Goal: Task Accomplishment & Management: Use online tool/utility

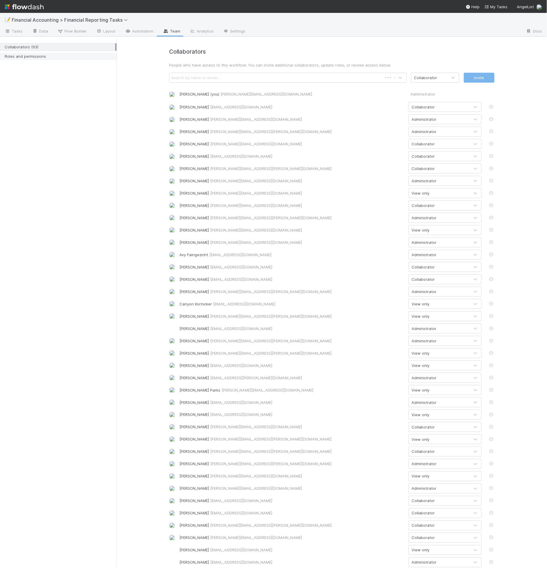
click at [44, 53] on div "Roles and permissions" at bounding box center [60, 56] width 111 height 7
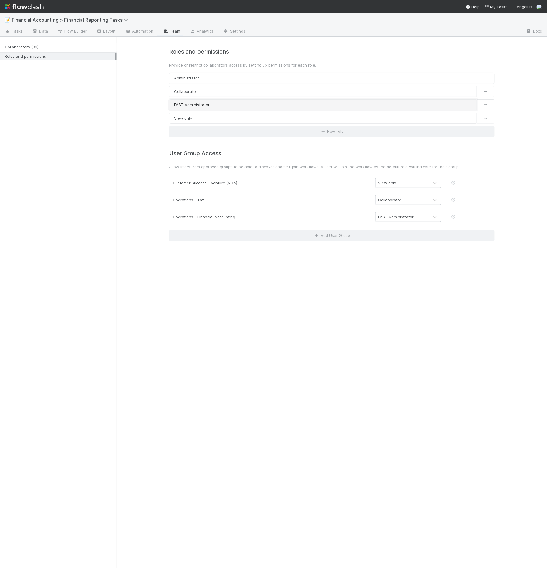
click at [210, 104] on link "FAST Administrator" at bounding box center [323, 104] width 308 height 11
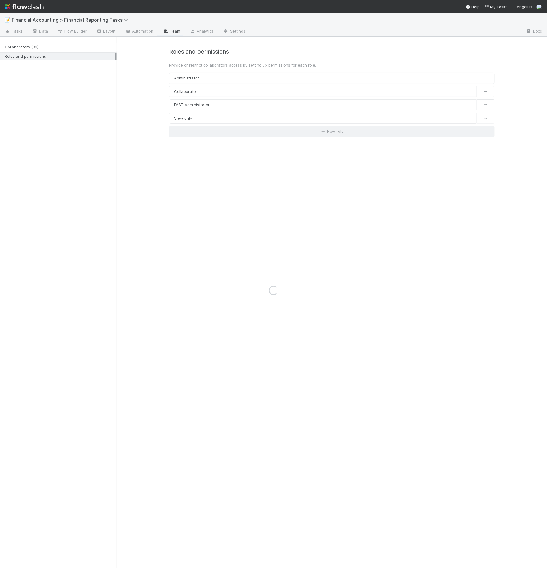
click at [209, 108] on div "Loading..." at bounding box center [273, 291] width 547 height 556
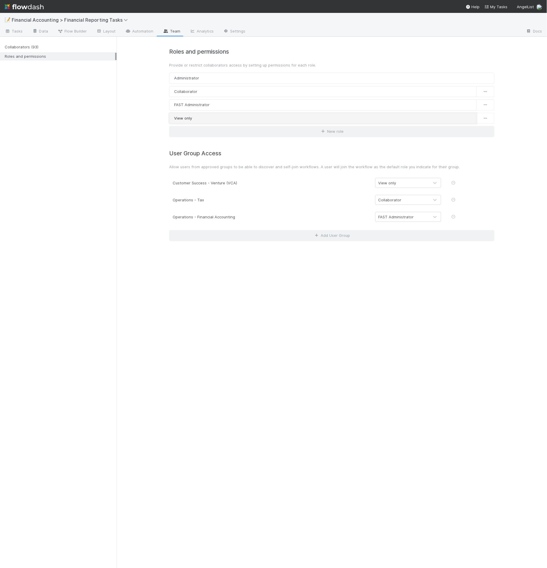
click at [208, 117] on link "View only" at bounding box center [323, 118] width 308 height 11
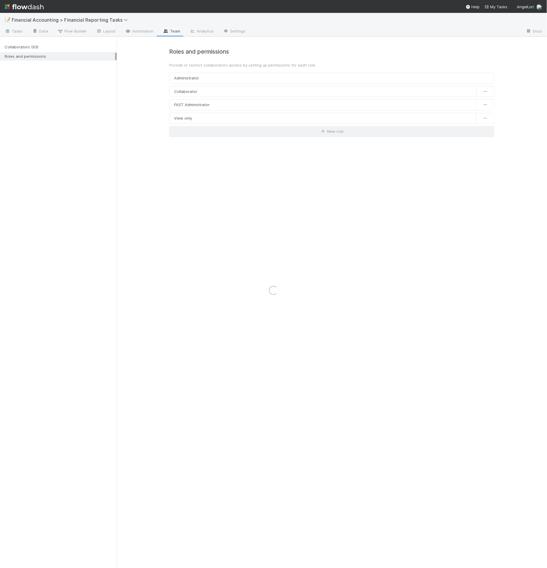
click at [192, 97] on div "Loading..." at bounding box center [273, 291] width 547 height 556
click at [194, 91] on div "Loading..." at bounding box center [273, 291] width 547 height 556
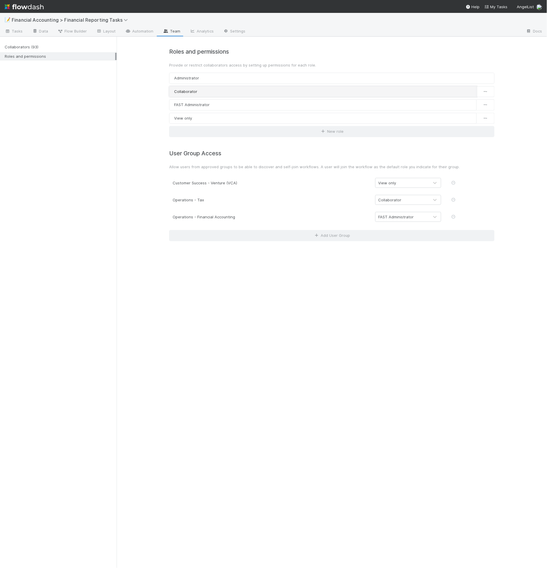
click at [194, 90] on link "Collaborator" at bounding box center [323, 91] width 308 height 11
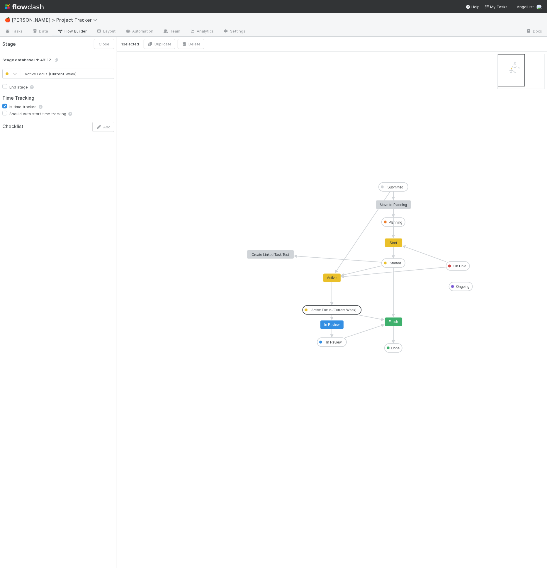
click at [32, 38] on div "Stage Close" at bounding box center [58, 44] width 117 height 15
click at [13, 30] on span "Tasks" at bounding box center [14, 31] width 18 height 6
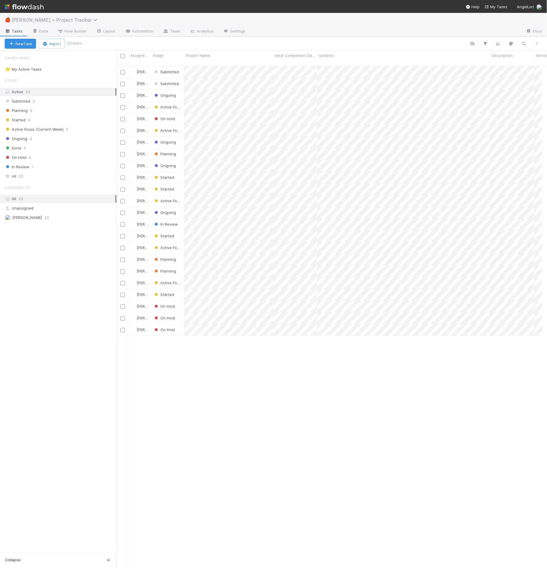
scroll to position [502, 421]
click at [93, 21] on icon at bounding box center [96, 20] width 6 height 5
click at [63, 21] on div "Search workflows" at bounding box center [273, 284] width 547 height 568
click at [48, 101] on div "Submitted 2" at bounding box center [61, 101] width 112 height 7
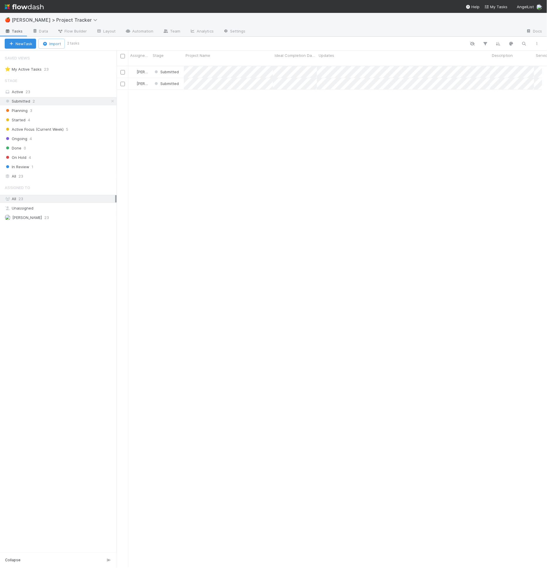
scroll to position [502, 421]
click at [36, 112] on div "Planning 3" at bounding box center [61, 110] width 112 height 7
click at [286, 69] on div at bounding box center [273, 284] width 547 height 568
click at [64, 98] on div at bounding box center [273, 284] width 547 height 568
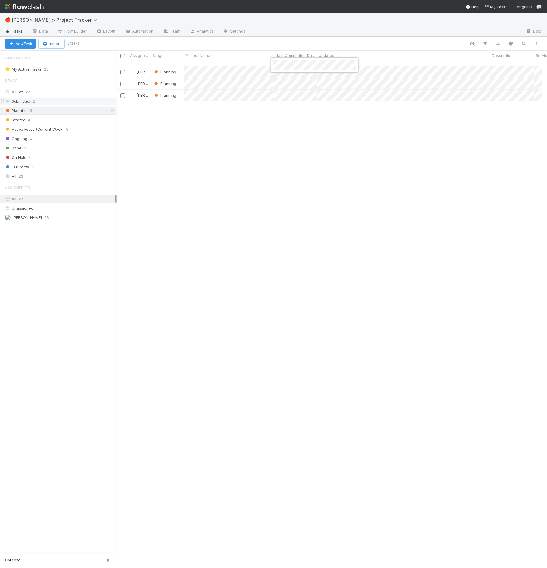
click at [62, 99] on div "Submitted 2" at bounding box center [61, 101] width 112 height 7
click at [174, 70] on div "Submitted" at bounding box center [167, 71] width 33 height 11
click at [169, 70] on span "Submitted" at bounding box center [166, 72] width 26 height 5
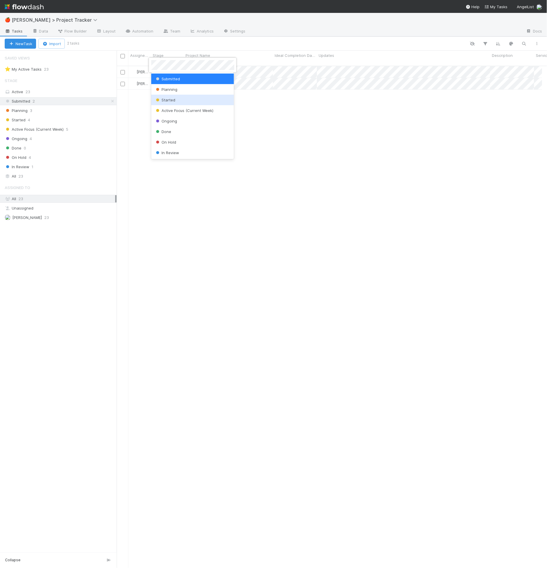
click at [170, 100] on span "Started" at bounding box center [165, 100] width 21 height 5
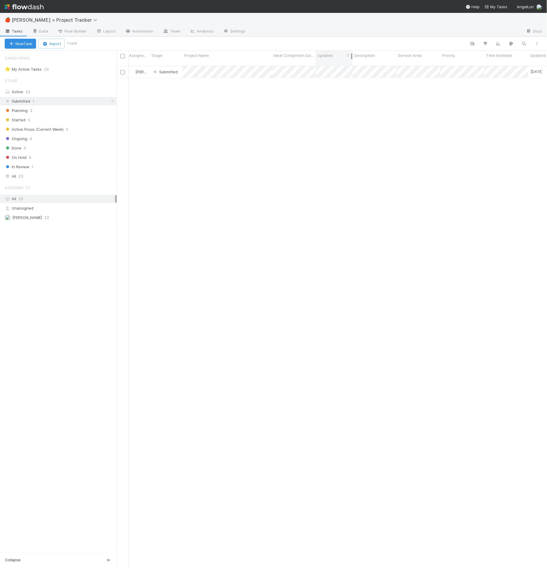
drag, startPoint x: 488, startPoint y: 53, endPoint x: 351, endPoint y: 54, distance: 137.3
click at [351, 54] on div at bounding box center [351, 56] width 1 height 6
drag, startPoint x: 395, startPoint y: 55, endPoint x: 509, endPoint y: 57, distance: 114.7
click at [521, 57] on div at bounding box center [521, 56] width 1 height 6
click at [160, 70] on span "Submitted" at bounding box center [165, 72] width 26 height 5
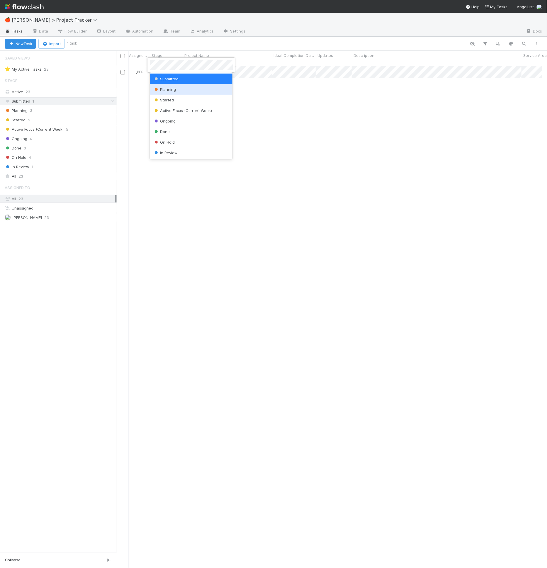
click at [171, 89] on span "Planning" at bounding box center [164, 89] width 23 height 5
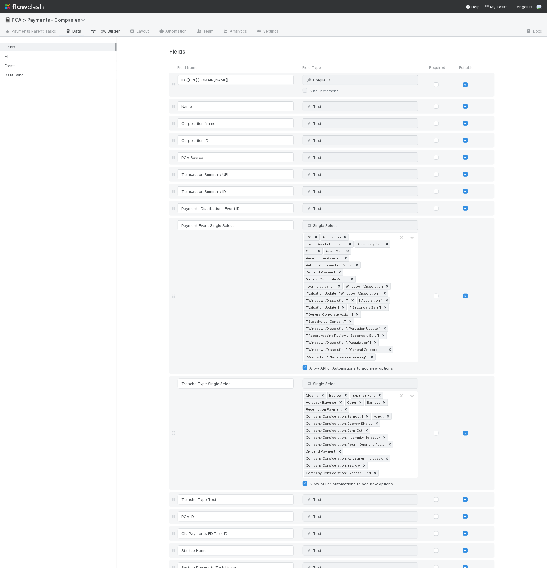
click at [108, 33] on span "Flow Builder" at bounding box center [105, 31] width 29 height 6
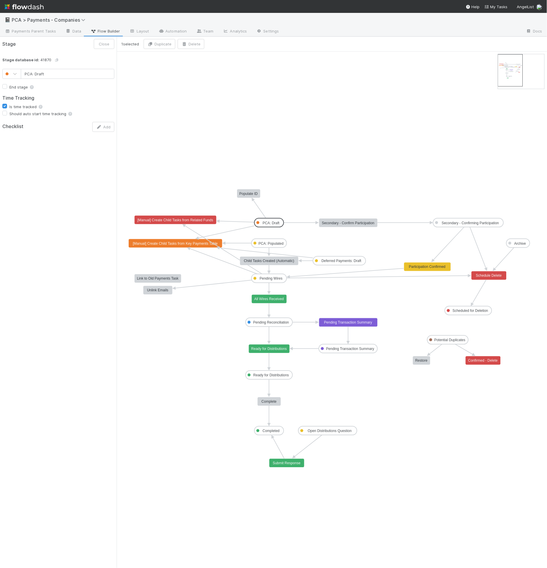
click at [274, 219] on rect at bounding box center [269, 223] width 29 height 9
click at [271, 242] on text "PCA: Populated" at bounding box center [271, 244] width 25 height 4
drag, startPoint x: 329, startPoint y: 263, endPoint x: 338, endPoint y: 260, distance: 9.1
click at [272, 277] on text "Pending Wires" at bounding box center [271, 279] width 23 height 4
click at [265, 278] on text "Pending Wires" at bounding box center [271, 279] width 23 height 4
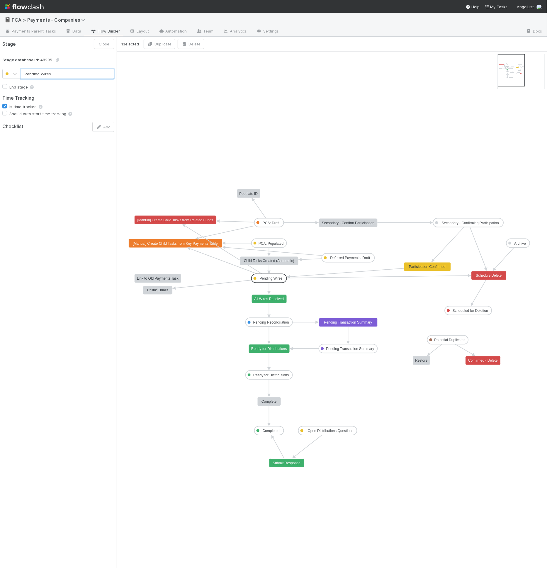
type input "Pending Reconciliation"
click at [266, 321] on text "Pending Reconciliation" at bounding box center [271, 323] width 36 height 4
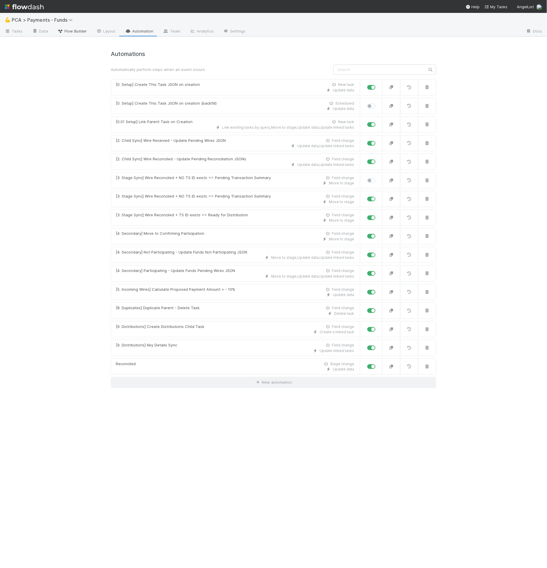
click at [74, 33] on span "Flow Builder" at bounding box center [71, 31] width 29 height 6
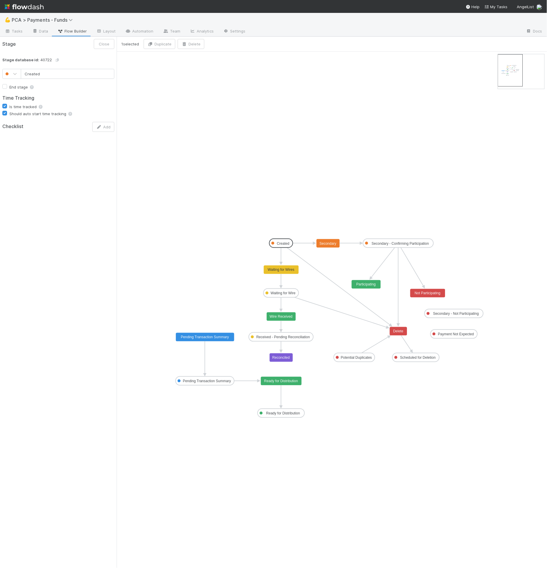
click at [281, 239] on rect at bounding box center [281, 243] width 23 height 9
type input "Ready for Distribution"
checkbox input "false"
click at [286, 414] on text "Ready for Distribution" at bounding box center [283, 414] width 34 height 4
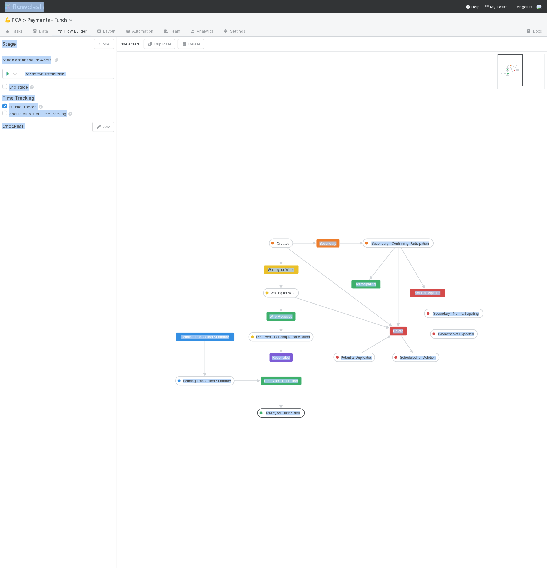
drag, startPoint x: 143, startPoint y: 184, endPoint x: 300, endPoint y: 283, distance: 185.8
click at [302, 285] on div "1 selected Duplicate Delete Created Waiting for Wire Received - Pending Reconci…" at bounding box center [273, 303] width 547 height 532
click at [181, 194] on icon "Created Waiting for Wire Received - Pending Reconciliation Pending Transaction …" at bounding box center [332, 310] width 431 height 517
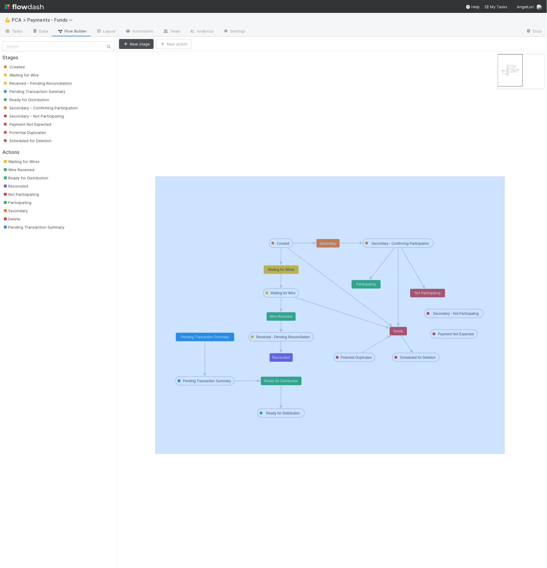
drag, startPoint x: 155, startPoint y: 176, endPoint x: 505, endPoint y: 454, distance: 446.5
click at [505, 454] on icon "Created Waiting for Wire Received - Pending Reconciliation Pending Transaction …" at bounding box center [332, 310] width 431 height 517
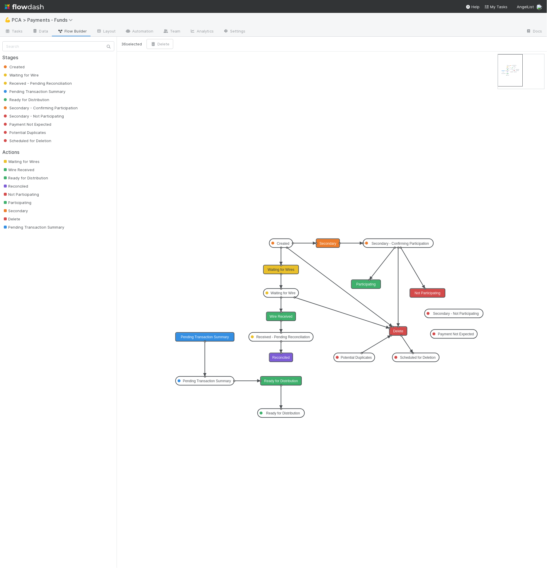
click at [473, 427] on icon "Created Waiting for Wire Received - Pending Reconciliation Pending Transaction …" at bounding box center [332, 310] width 431 height 517
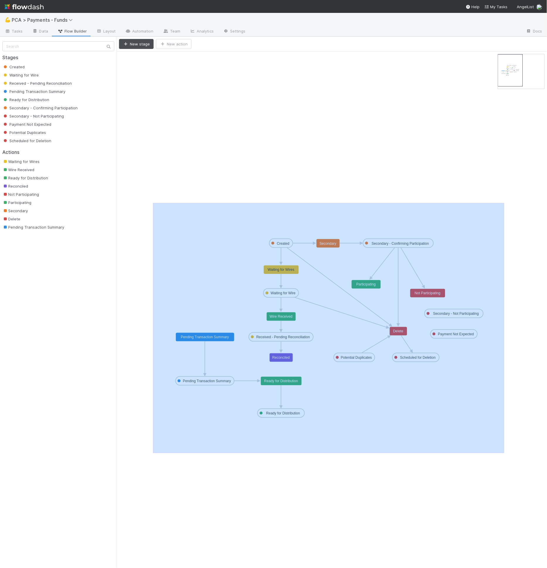
drag, startPoint x: 222, startPoint y: 239, endPoint x: 504, endPoint y: 453, distance: 354.3
click at [504, 453] on icon "Created Waiting for Wire Received - Pending Reconciliation Pending Transaction …" at bounding box center [332, 310] width 431 height 517
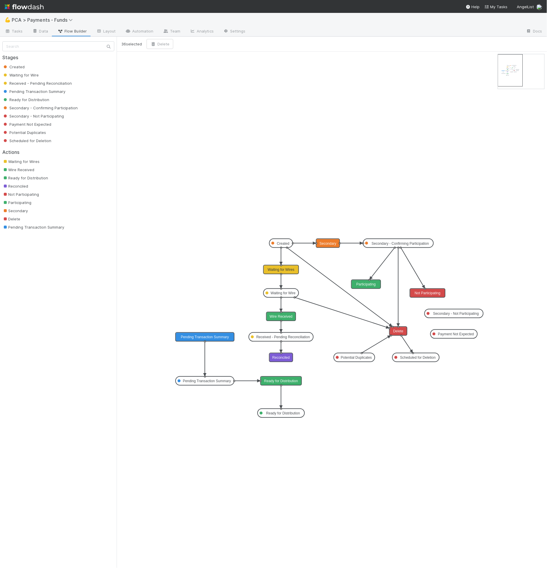
click at [292, 414] on text "Ready for Distribution" at bounding box center [283, 414] width 34 height 4
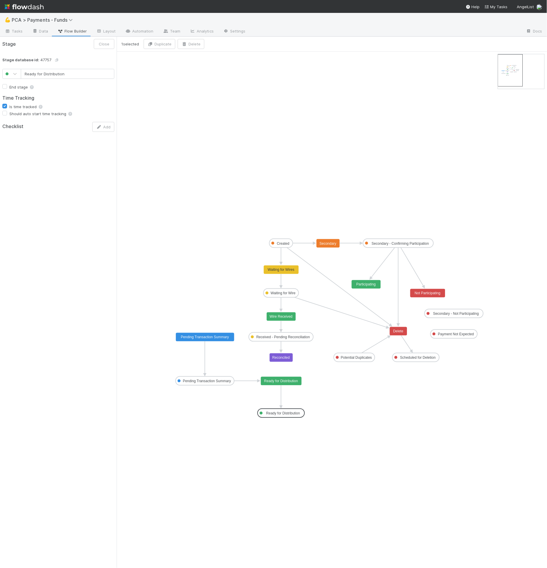
click at [320, 413] on icon "Created Waiting for Wire Received - Pending Reconciliation Pending Transaction …" at bounding box center [332, 310] width 431 height 517
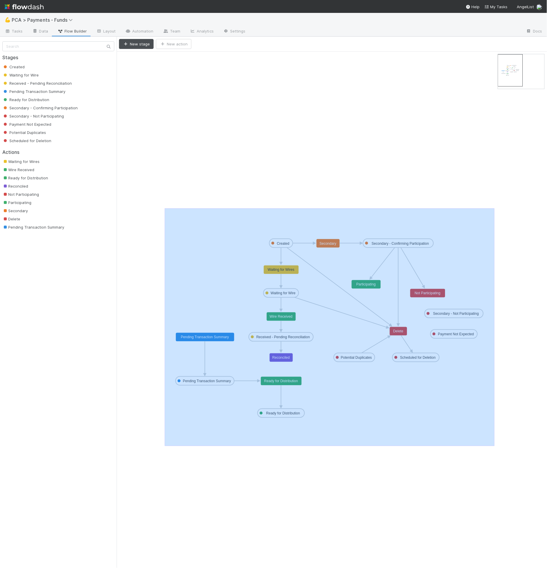
drag, startPoint x: 170, startPoint y: 213, endPoint x: 495, endPoint y: 446, distance: 399.7
click at [495, 446] on icon "Created Waiting for Wire Received - Pending Reconciliation Pending Transaction …" at bounding box center [332, 310] width 431 height 517
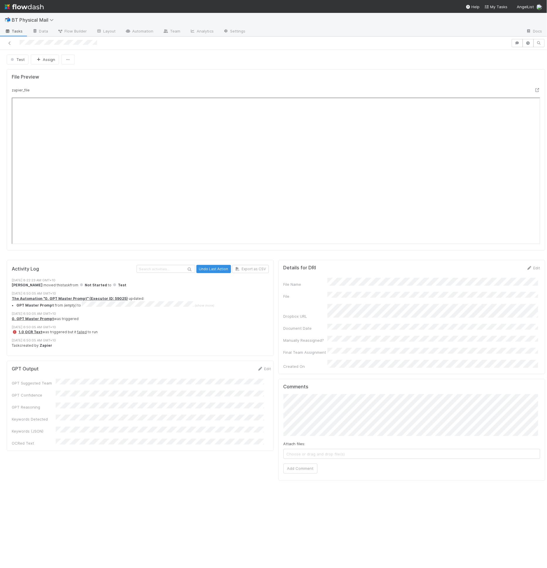
click at [185, 86] on div "File Preview" at bounding box center [276, 80] width 538 height 13
click at [154, 91] on div "zapier_file" at bounding box center [208, 91] width 403 height 8
click at [110, 31] on link "Layout" at bounding box center [106, 31] width 29 height 9
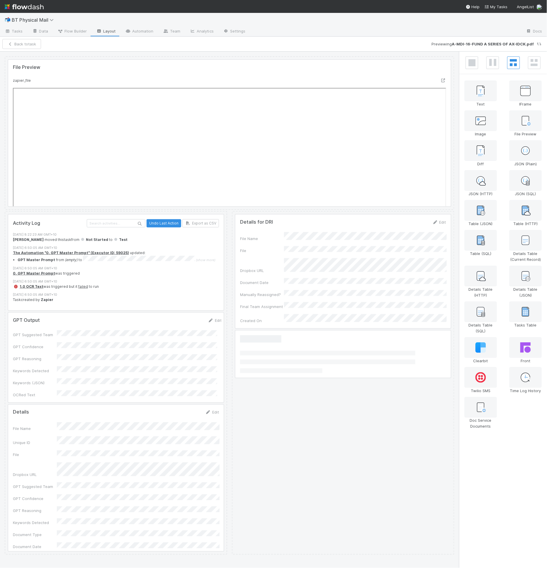
click at [261, 176] on div at bounding box center [229, 133] width 443 height 147
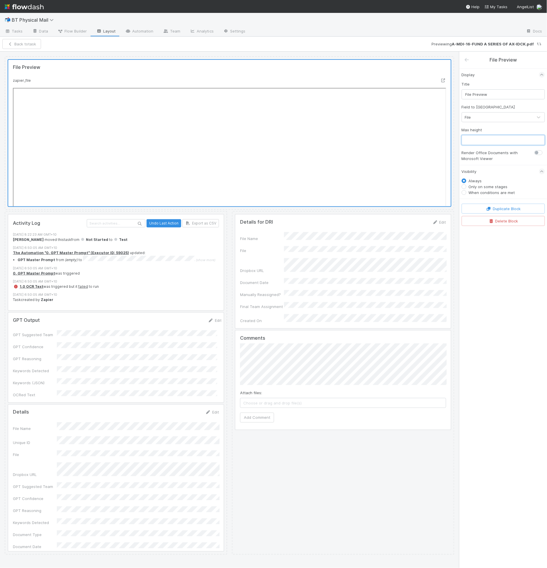
click at [475, 137] on input "text" at bounding box center [503, 140] width 83 height 10
type input "1000"
click at [41, 41] on button "Save Changes" at bounding box center [43, 44] width 37 height 10
click at [22, 45] on button "Back to task" at bounding box center [21, 44] width 39 height 10
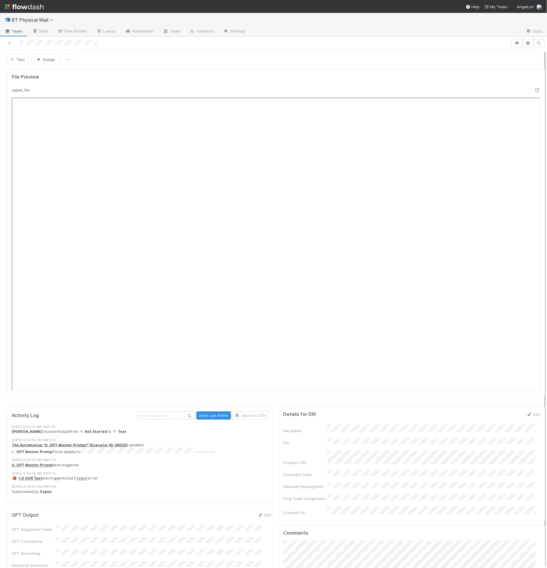
click at [104, 490] on div "Task created by Zapier" at bounding box center [143, 492] width 262 height 5
click at [77, 478] on link "failed" at bounding box center [82, 479] width 10 height 4
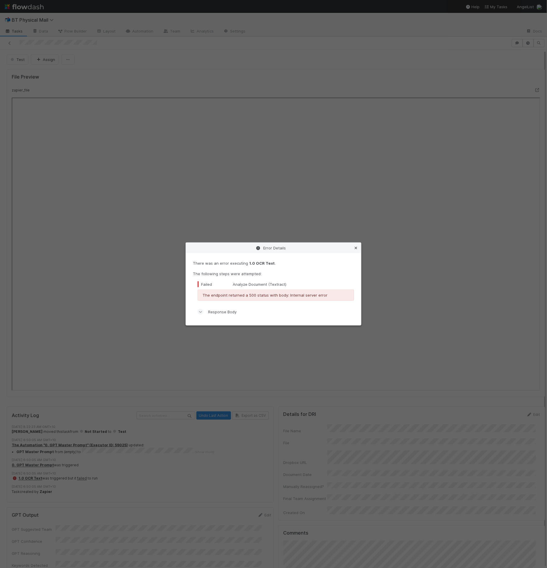
click at [356, 248] on icon at bounding box center [356, 248] width 6 height 4
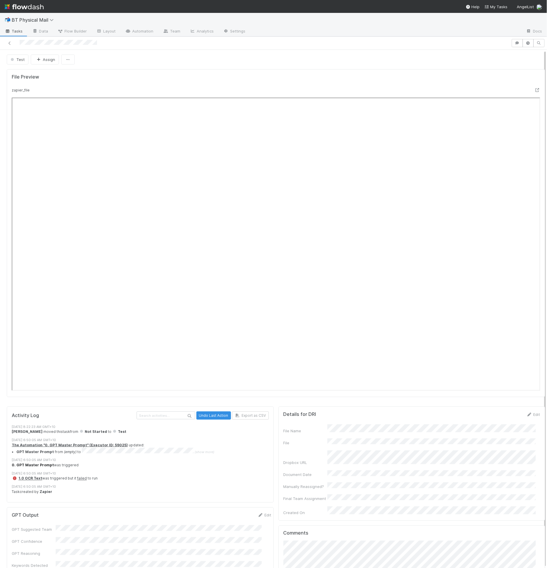
click at [34, 463] on strong "0. GPT Master Prompt" at bounding box center [33, 465] width 42 height 4
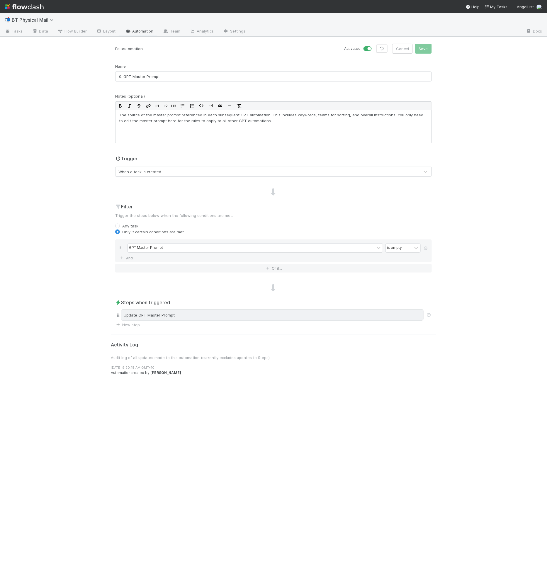
click at [172, 312] on div "Update GPT Master Prompt" at bounding box center [272, 315] width 303 height 11
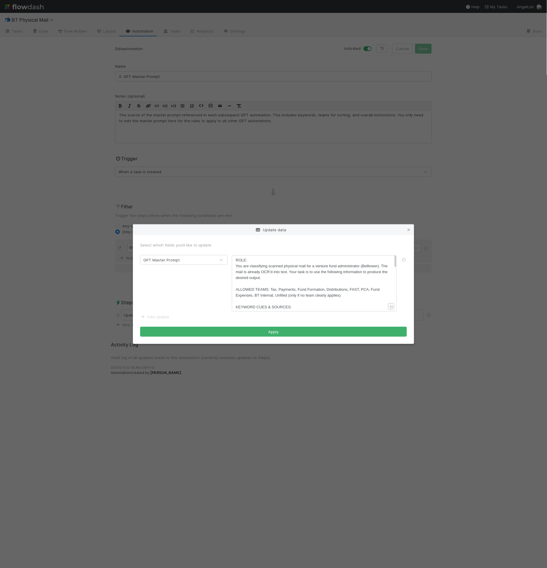
click at [296, 276] on pre "You are classifying scanned physical mail for a venture fund administrator (Bel…" at bounding box center [313, 272] width 155 height 18
click at [284, 289] on span "ALLOWED TEAMS: Tax, Payments, Fund Formation, Distributions, FAST, PCA, Fund Ex…" at bounding box center [308, 292] width 145 height 10
click at [284, 299] on pre "​" at bounding box center [313, 302] width 155 height 6
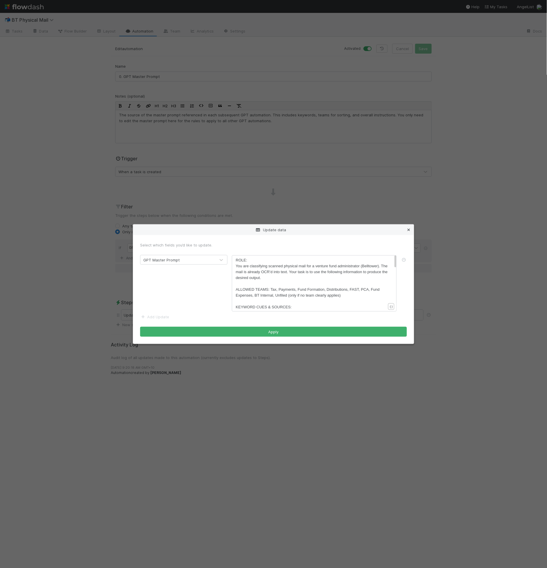
click at [407, 230] on icon at bounding box center [409, 230] width 6 height 4
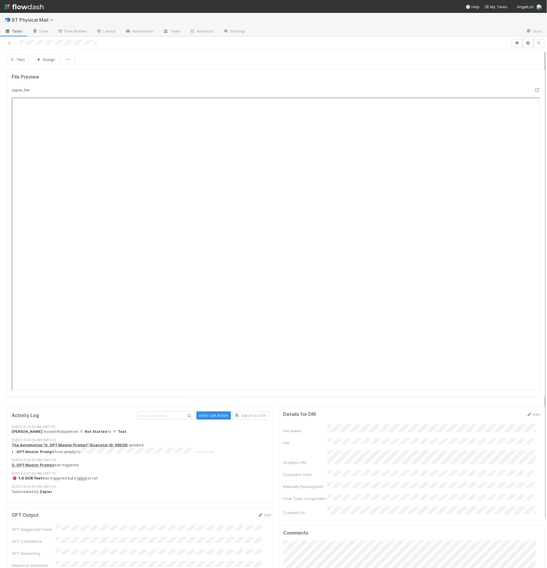
click at [36, 478] on strong "1.0 OCR Text" at bounding box center [30, 479] width 24 height 4
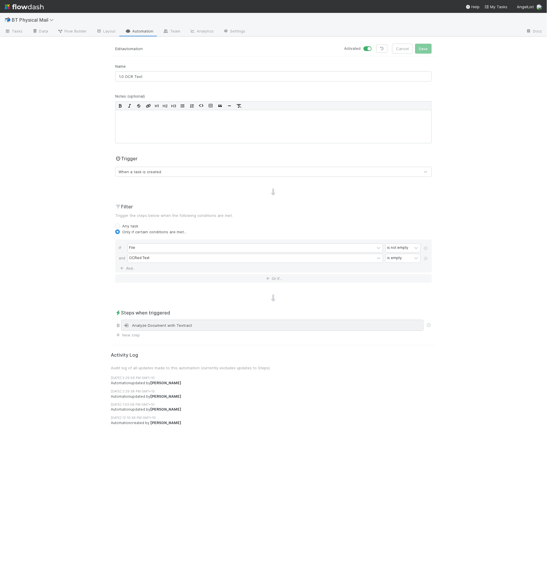
click at [215, 324] on div "Analyze Document with Textract" at bounding box center [272, 326] width 297 height 6
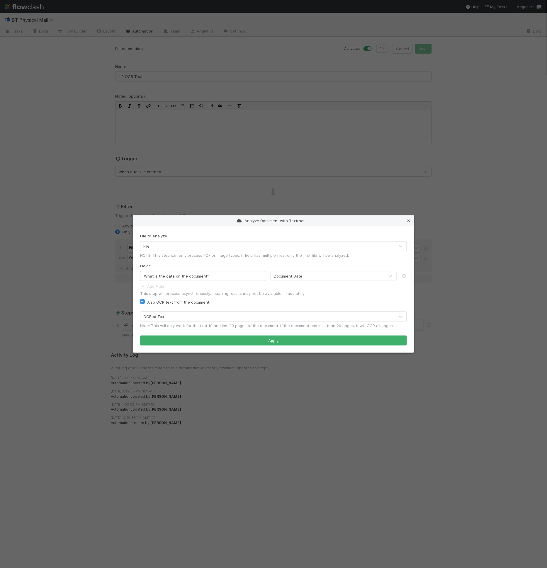
click at [408, 220] on icon at bounding box center [409, 221] width 6 height 4
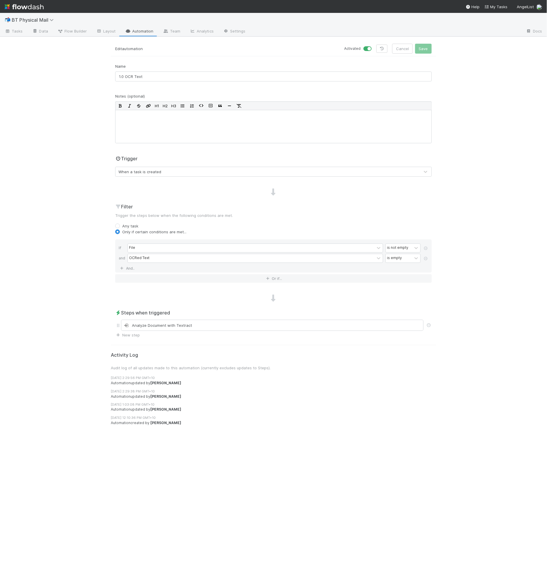
click at [467, 233] on div "📬 BT Physical Mail Tasks Data Flow Builder Layout Automation Team Analytics Set…" at bounding box center [273, 291] width 547 height 556
